Goal: Task Accomplishment & Management: Complete application form

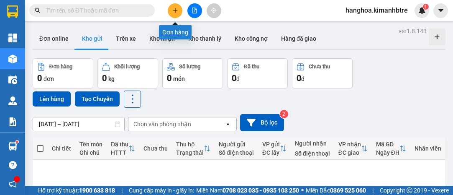
click at [179, 8] on button at bounding box center [175, 10] width 15 height 15
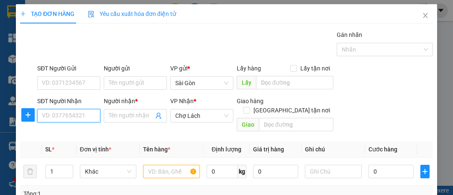
click at [68, 113] on input "SĐT Người Nhận" at bounding box center [68, 115] width 63 height 13
type input "0799545478"
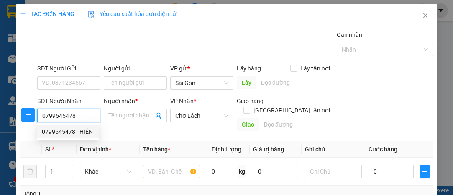
click at [74, 133] on div "0799545478 - HIỀN" at bounding box center [68, 131] width 52 height 9
type input "HIỀN"
type input "6 RI"
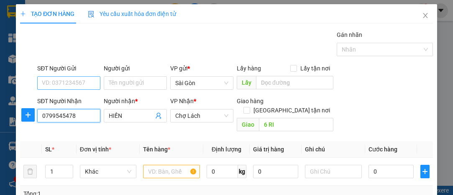
type input "0799545478"
click at [81, 78] on input "SĐT Người Gửi" at bounding box center [68, 82] width 63 height 13
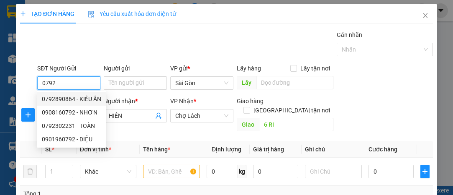
click at [84, 95] on div "0792890864 - KIỀU ÂN" at bounding box center [71, 98] width 59 height 9
type input "0792890864"
type input "KIỀU ÂN"
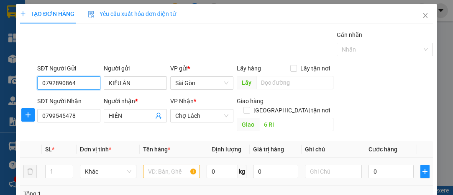
type input "0792890864"
click at [160, 164] on input "text" at bounding box center [171, 170] width 57 height 13
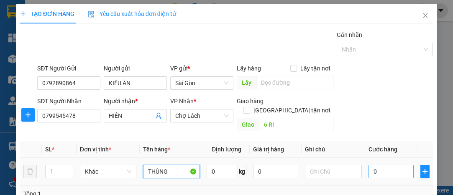
type input "THÙNG"
click at [378, 164] on input "0" at bounding box center [391, 170] width 45 height 13
type input "3"
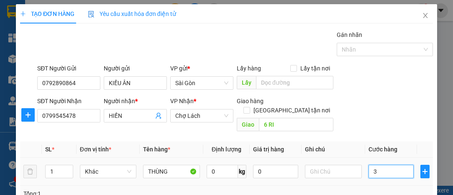
type input "30"
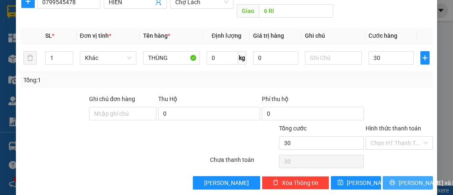
type input "30.000"
click at [399, 178] on span "[PERSON_NAME] và In" at bounding box center [428, 182] width 59 height 9
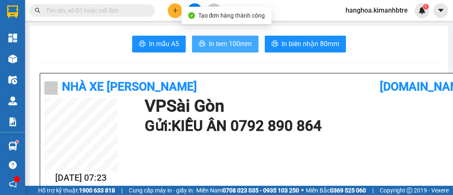
click at [234, 47] on span "In tem 100mm" at bounding box center [230, 43] width 43 height 10
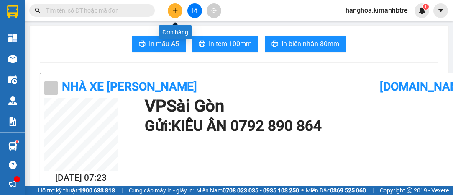
click at [173, 5] on button at bounding box center [175, 10] width 15 height 15
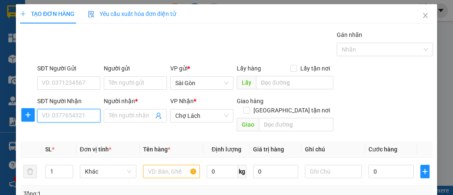
click at [91, 117] on input "SĐT Người Nhận" at bounding box center [68, 115] width 63 height 13
type input "0335625412"
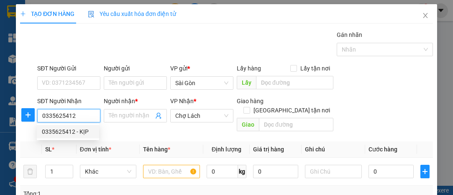
click at [77, 135] on div "0335625412 - KỊP" at bounding box center [68, 131] width 52 height 9
type input "KỊP"
type input "LỘ CÁI ĐÔ"
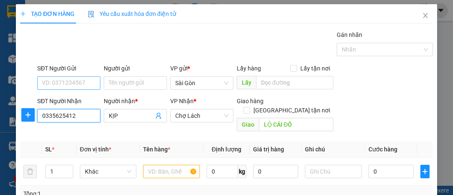
type input "0335625412"
click at [82, 79] on input "SĐT Người Gửi" at bounding box center [68, 82] width 63 height 13
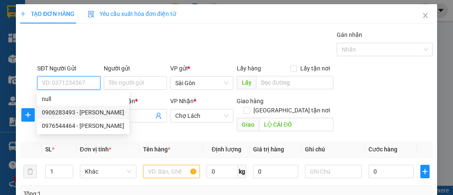
click at [83, 115] on div "0906283493 - [PERSON_NAME]" at bounding box center [83, 111] width 82 height 9
type input "0906283493"
type input "THANH"
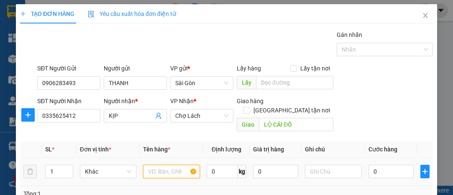
click at [158, 164] on input "text" at bounding box center [171, 170] width 57 height 13
type input "KIỆN"
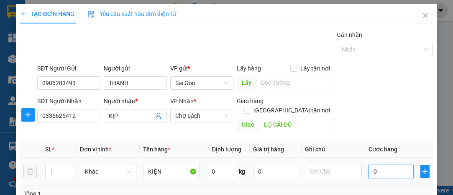
click at [393, 164] on input "0" at bounding box center [391, 170] width 45 height 13
type input "3"
type input "30"
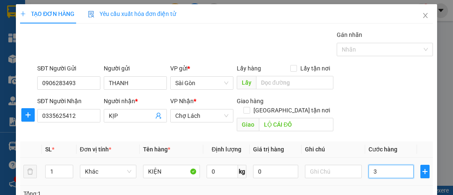
type input "30"
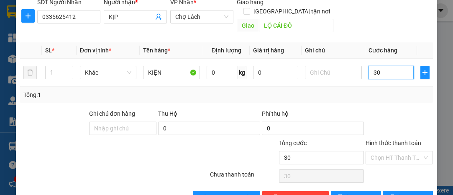
scroll to position [113, 0]
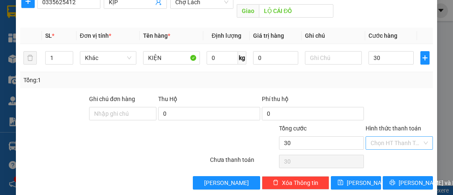
type input "30.000"
click at [386, 136] on input "Hình thức thanh toán" at bounding box center [396, 142] width 51 height 13
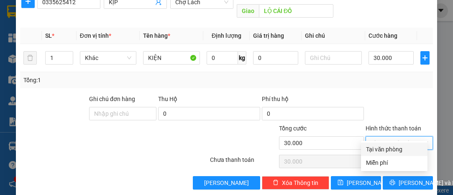
click at [386, 98] on div at bounding box center [399, 108] width 69 height 29
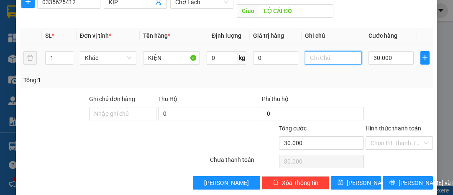
click at [338, 51] on input "text" at bounding box center [333, 57] width 57 height 13
type input "KHÁCH CK"
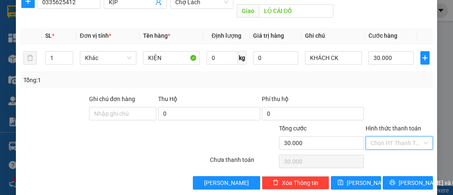
click at [410, 136] on input "Hình thức thanh toán" at bounding box center [396, 142] width 51 height 13
click at [398, 151] on div "Tại văn phòng" at bounding box center [394, 148] width 56 height 9
type input "0"
click at [413, 178] on span "[PERSON_NAME] và In" at bounding box center [428, 182] width 59 height 9
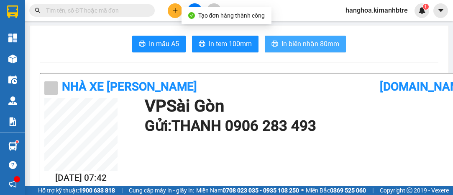
click at [294, 45] on span "In biên nhận 80mm" at bounding box center [311, 43] width 58 height 10
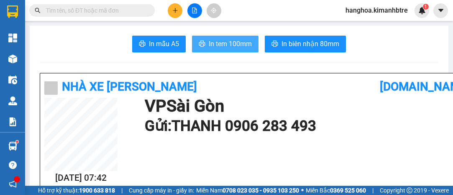
click at [236, 46] on span "In tem 100mm" at bounding box center [230, 43] width 43 height 10
